Goal: Task Accomplishment & Management: Complete application form

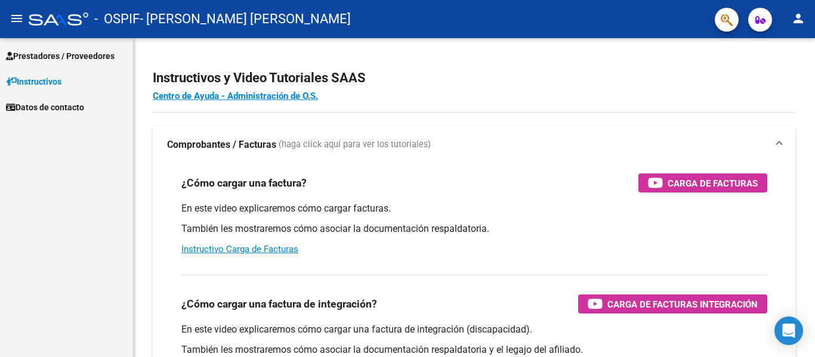
click at [69, 58] on span "Prestadores / Proveedores" at bounding box center [60, 56] width 109 height 13
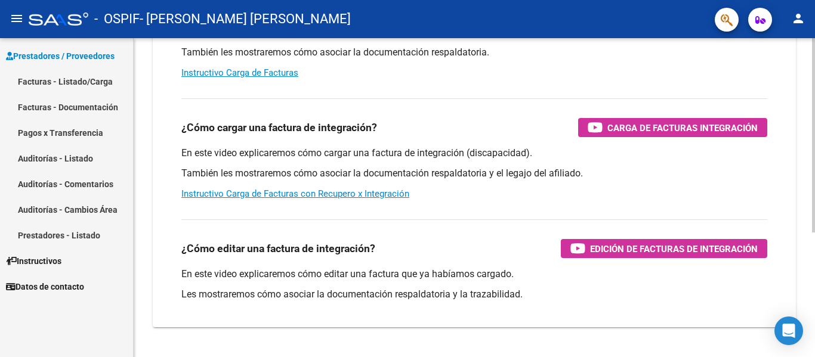
scroll to position [204, 0]
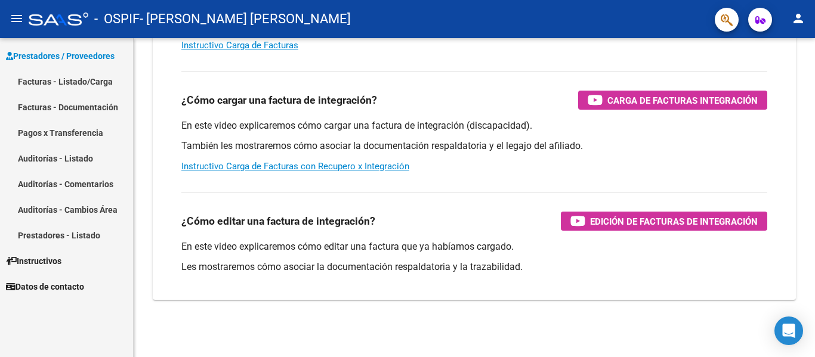
click at [60, 102] on link "Facturas - Documentación" at bounding box center [66, 107] width 133 height 26
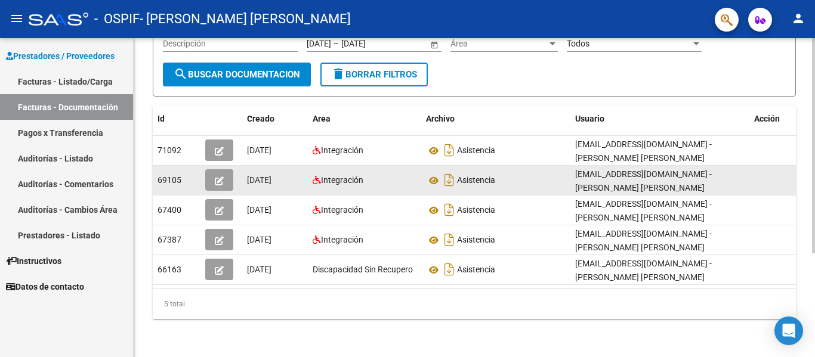
scroll to position [154, 0]
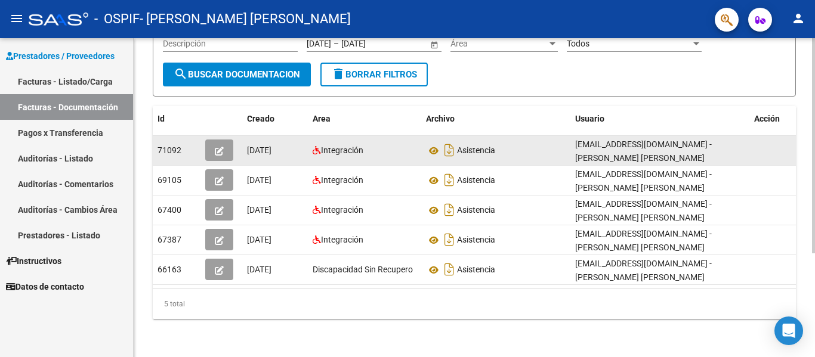
click at [169, 146] on span "71092" at bounding box center [170, 151] width 24 height 10
click at [432, 144] on icon at bounding box center [434, 151] width 16 height 14
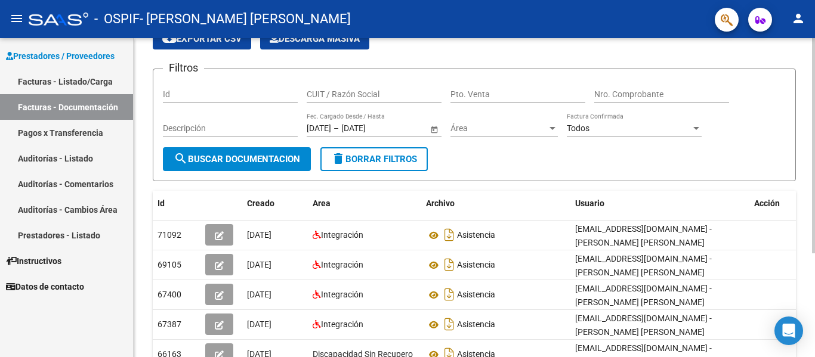
scroll to position [0, 0]
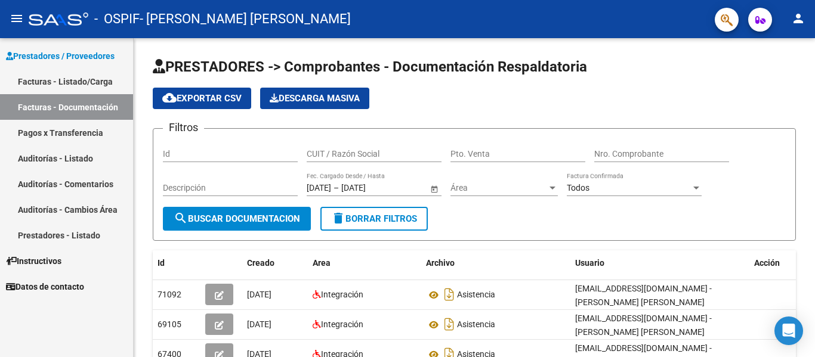
drag, startPoint x: 78, startPoint y: 131, endPoint x: 69, endPoint y: 97, distance: 35.2
click at [78, 131] on link "Pagos x Transferencia" at bounding box center [66, 133] width 133 height 26
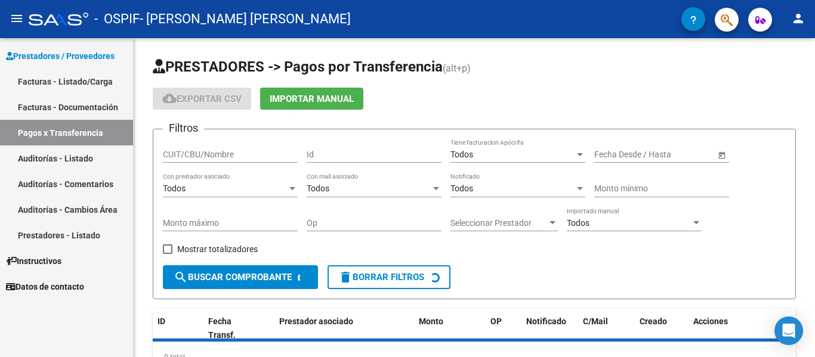
click at [64, 81] on link "Facturas - Listado/Carga" at bounding box center [66, 82] width 133 height 26
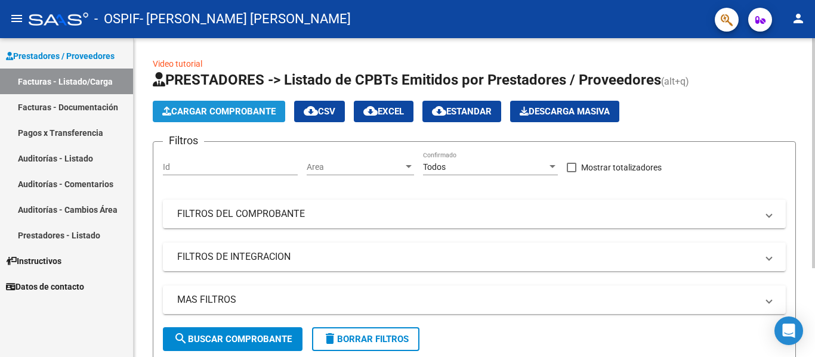
click at [230, 118] on button "Cargar Comprobante" at bounding box center [219, 111] width 132 height 21
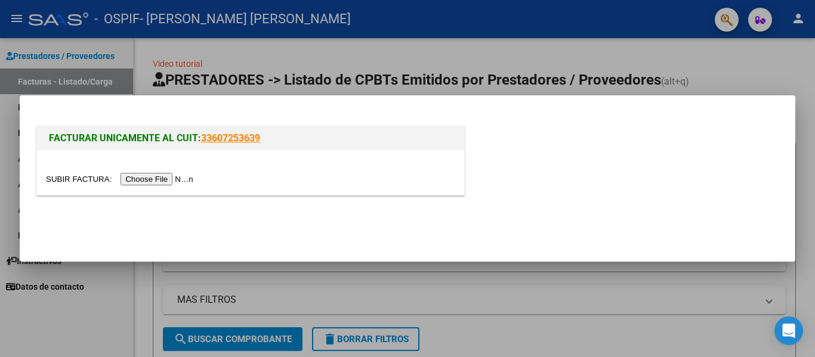
drag, startPoint x: 118, startPoint y: 302, endPoint x: 104, endPoint y: 183, distance: 119.5
click at [118, 302] on div at bounding box center [407, 178] width 815 height 357
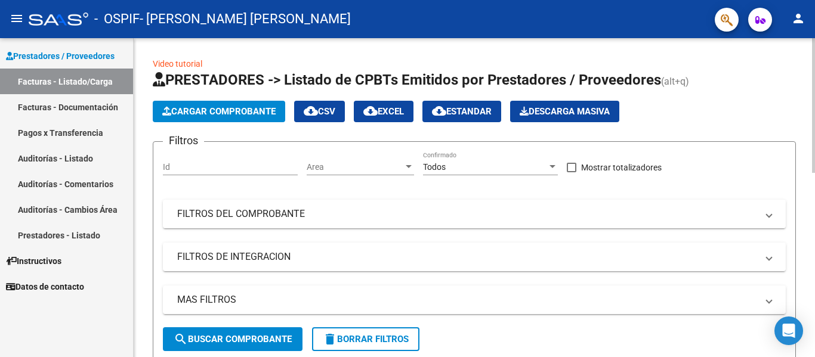
click at [245, 113] on span "Cargar Comprobante" at bounding box center [218, 111] width 113 height 11
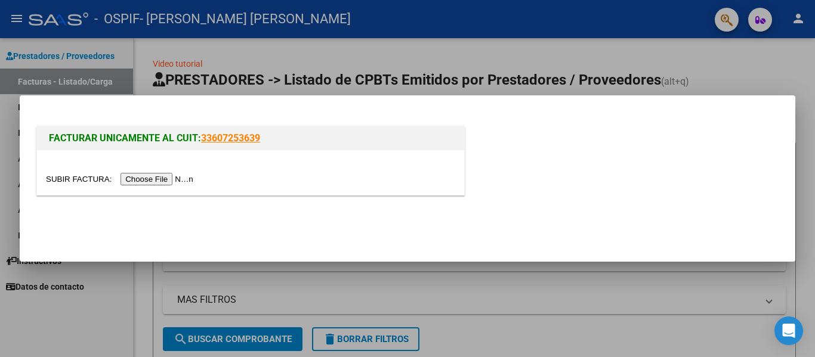
click at [186, 177] on input "file" at bounding box center [121, 179] width 151 height 13
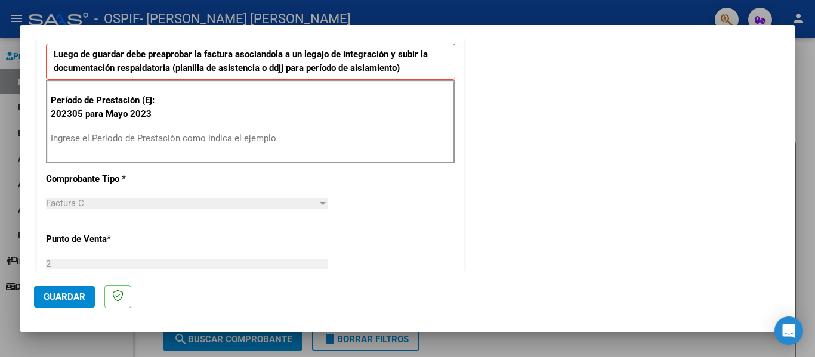
scroll to position [358, 0]
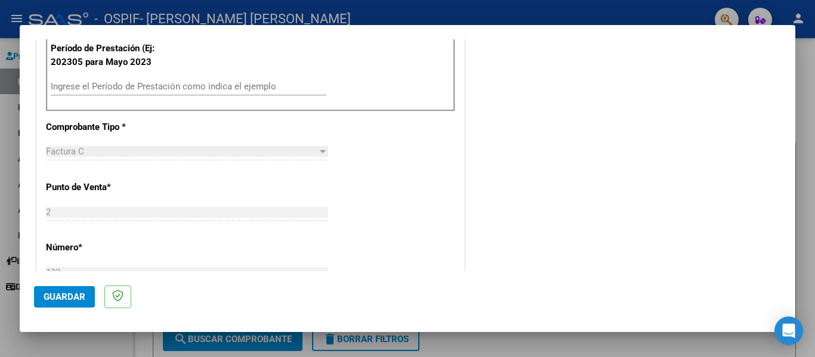
click at [143, 84] on input "Ingrese el Período de Prestación como indica el ejemplo" at bounding box center [189, 86] width 276 height 11
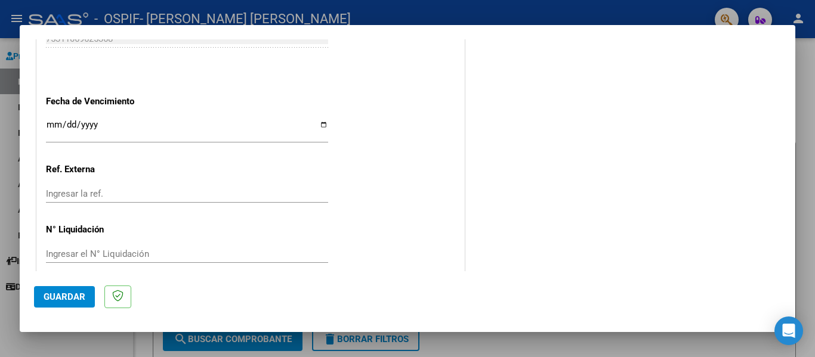
scroll to position [795, 0]
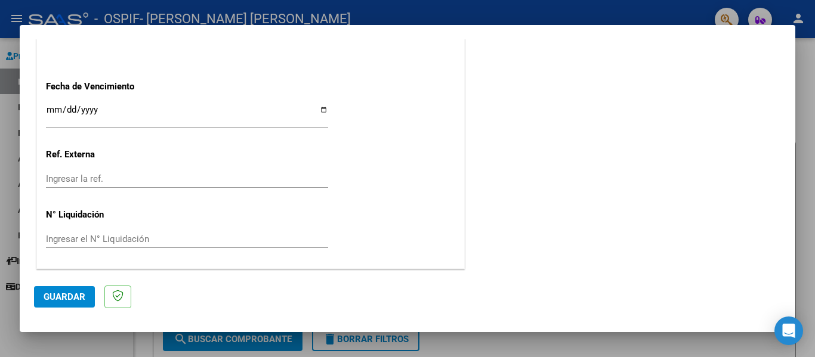
type input "202507"
click at [61, 298] on span "Guardar" at bounding box center [65, 297] width 42 height 11
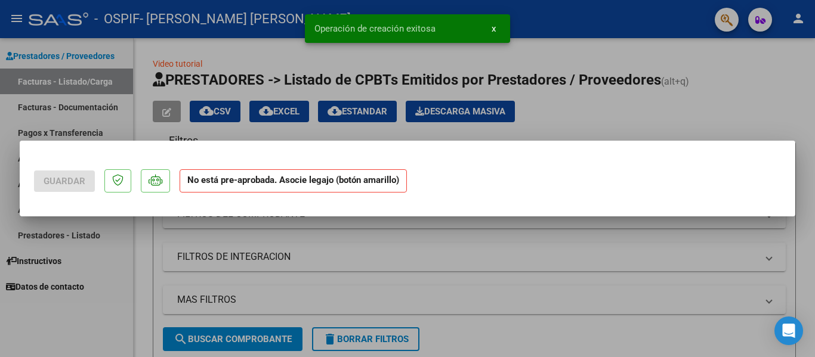
scroll to position [0, 0]
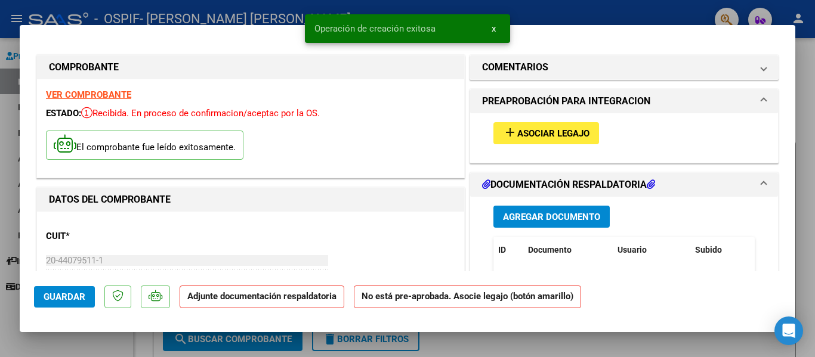
click at [543, 217] on span "Agregar Documento" at bounding box center [551, 217] width 97 height 11
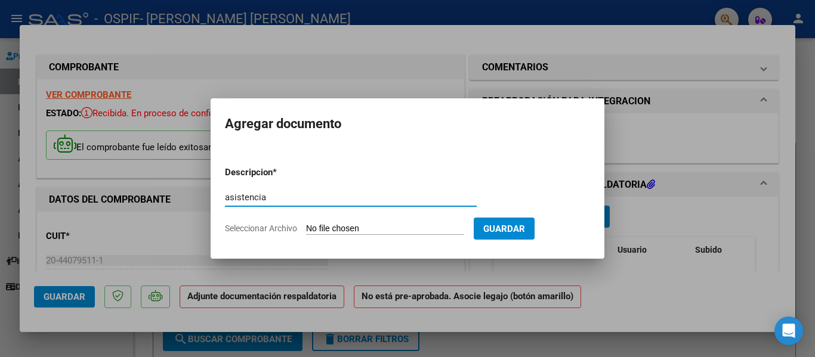
type input "asistencia"
click at [350, 226] on input "Seleccionar Archivo" at bounding box center [385, 229] width 158 height 11
type input "C:\fakepath\WhatsApp Image [DATE] 11.25.09 AM.pdf"
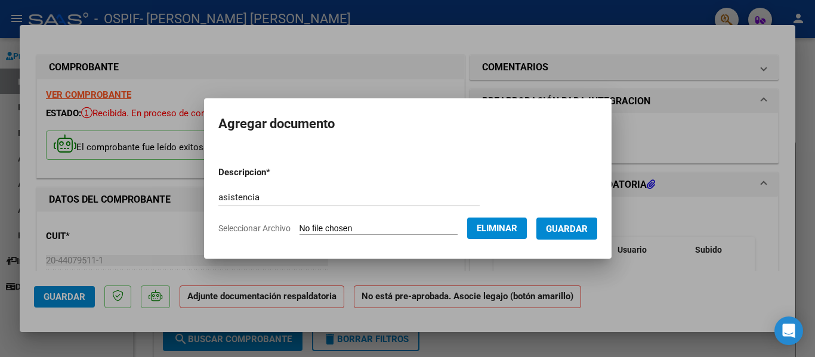
click at [584, 226] on span "Guardar" at bounding box center [567, 229] width 42 height 11
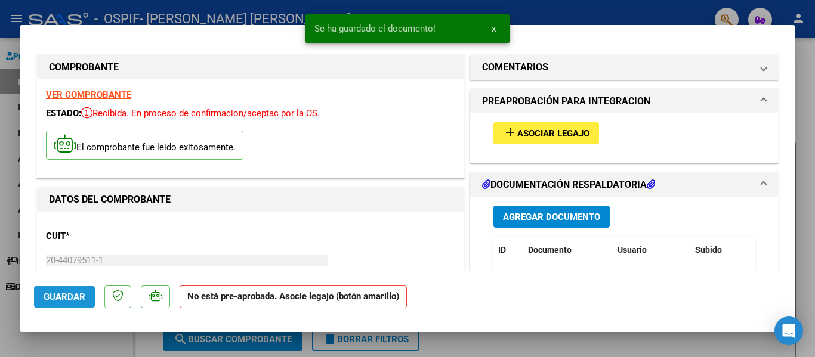
click at [61, 292] on span "Guardar" at bounding box center [65, 297] width 42 height 11
click at [648, 11] on div at bounding box center [407, 178] width 815 height 357
type input "$ 0,00"
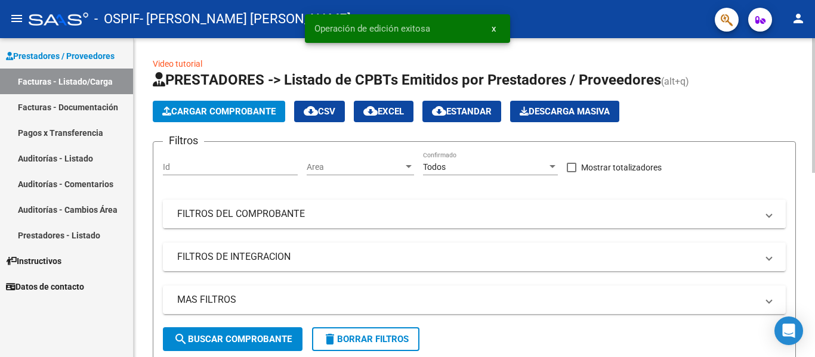
scroll to position [298, 0]
